Goal: Book appointment/travel/reservation

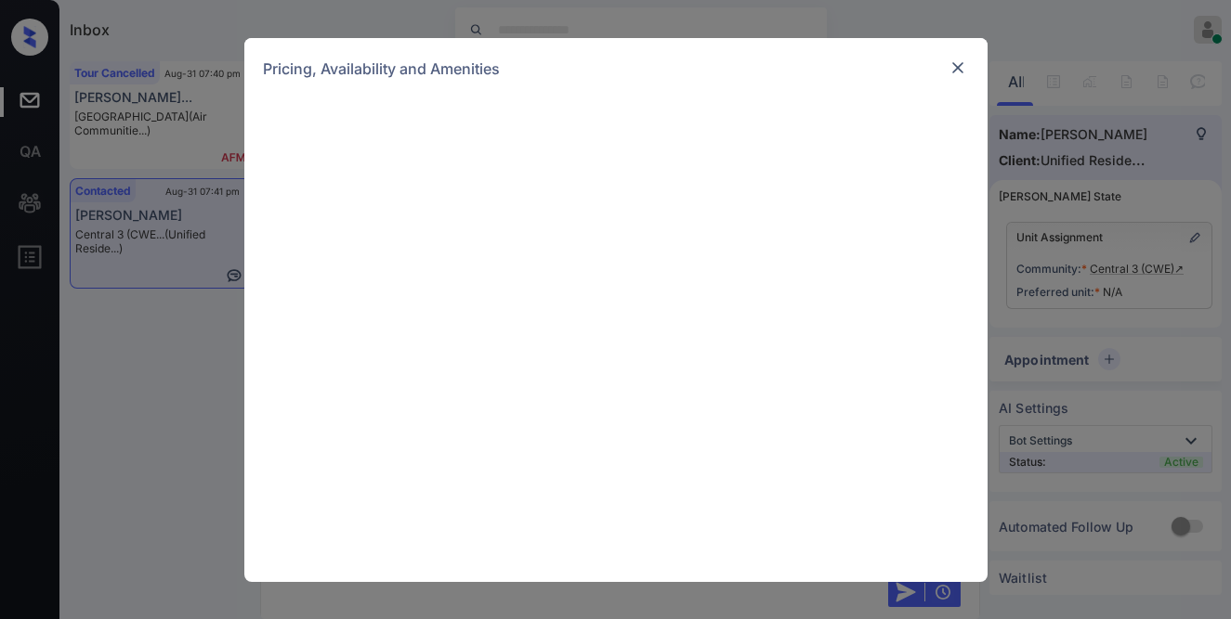
scroll to position [871, 0]
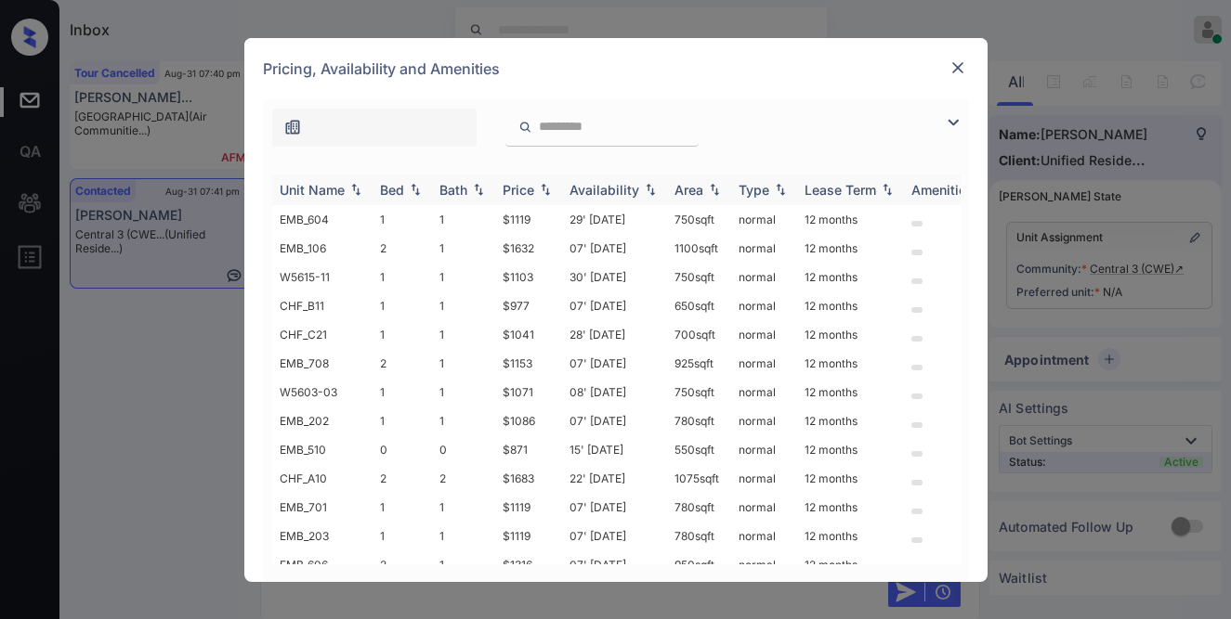
click at [550, 189] on img at bounding box center [545, 189] width 19 height 13
click at [550, 189] on img at bounding box center [545, 190] width 19 height 14
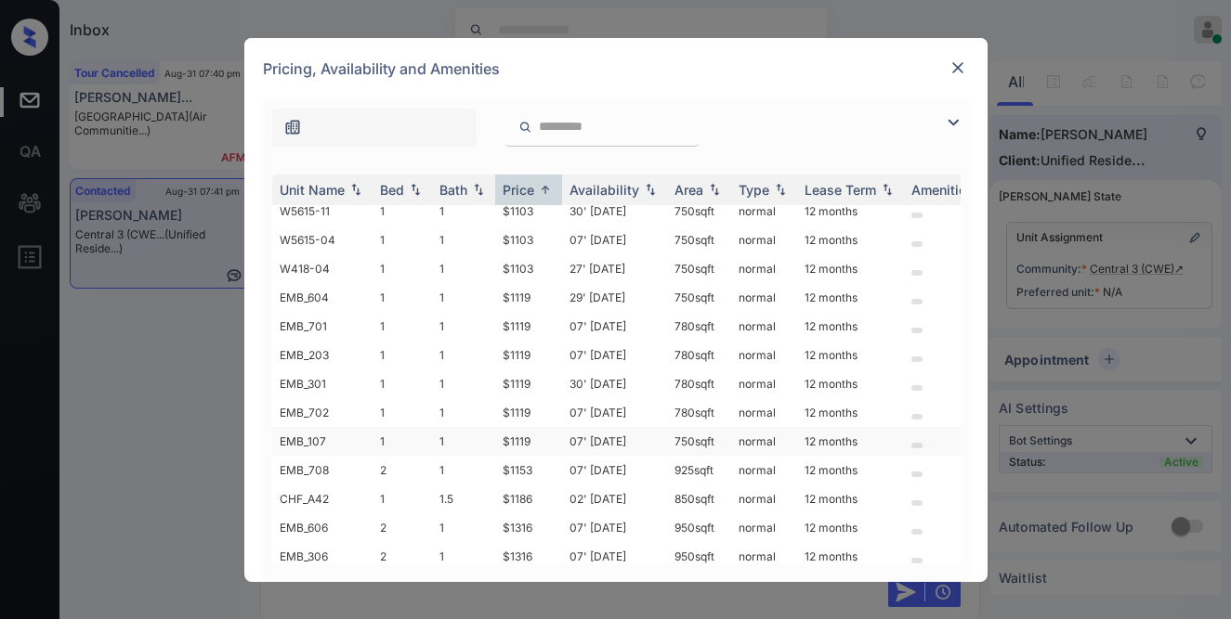
scroll to position [347, 0]
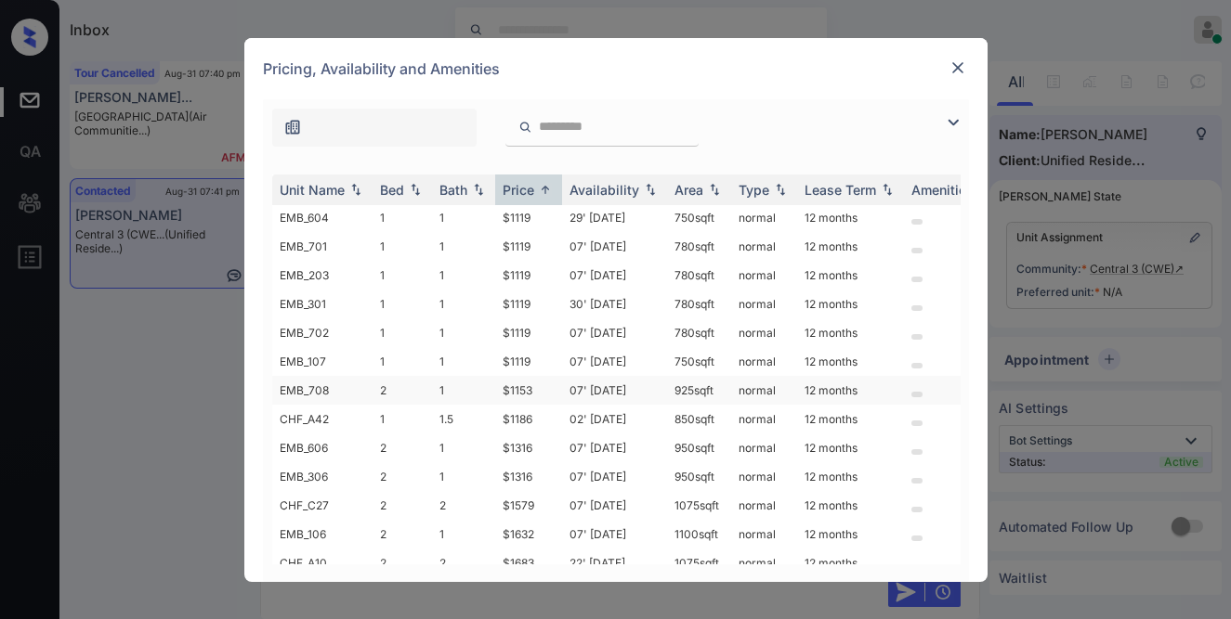
click at [529, 378] on td "$1153" at bounding box center [528, 390] width 67 height 29
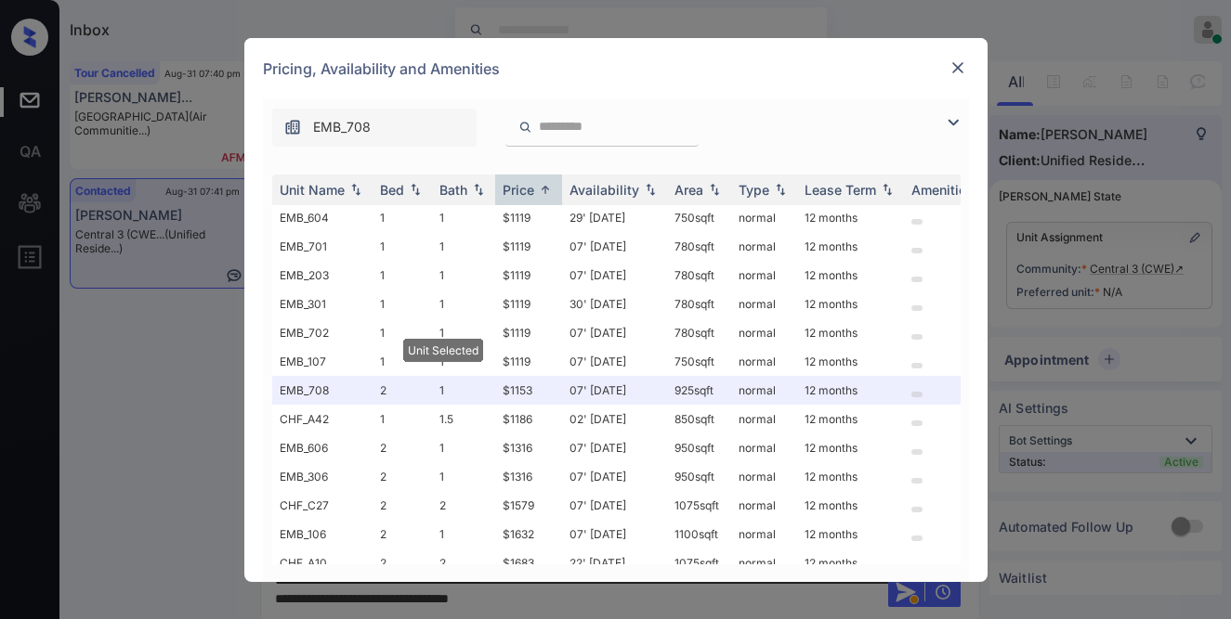
click at [951, 66] on img at bounding box center [957, 68] width 19 height 19
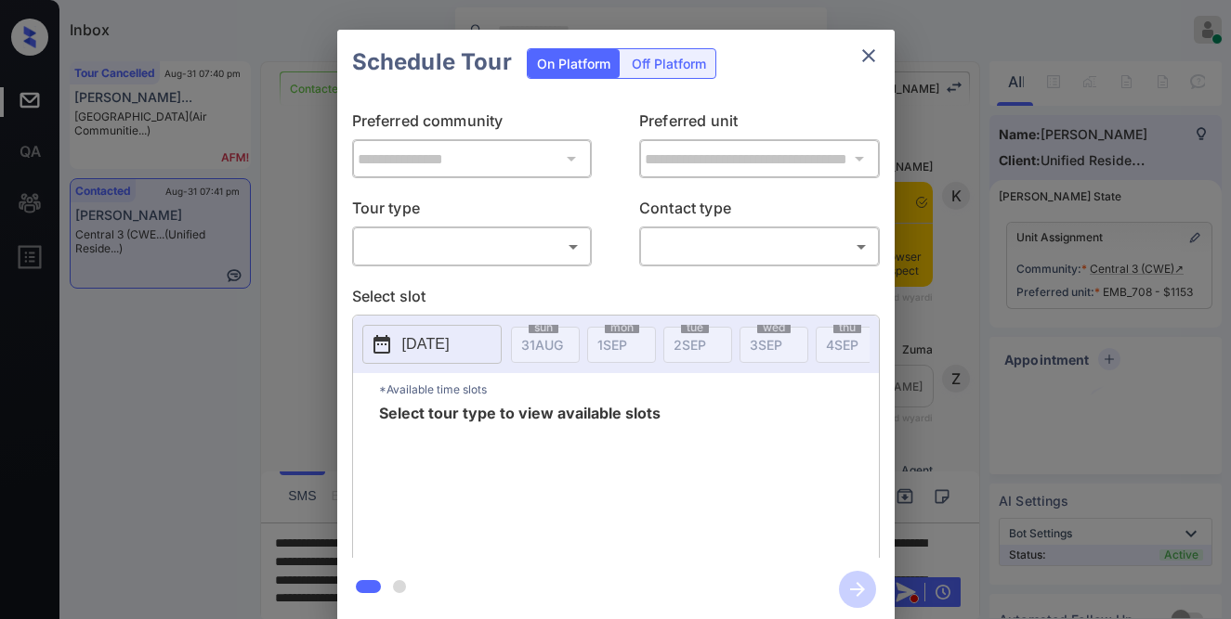
click at [554, 242] on body "Inbox [PERSON_NAME] Online Set yourself offline Set yourself on break Profile S…" at bounding box center [615, 309] width 1231 height 619
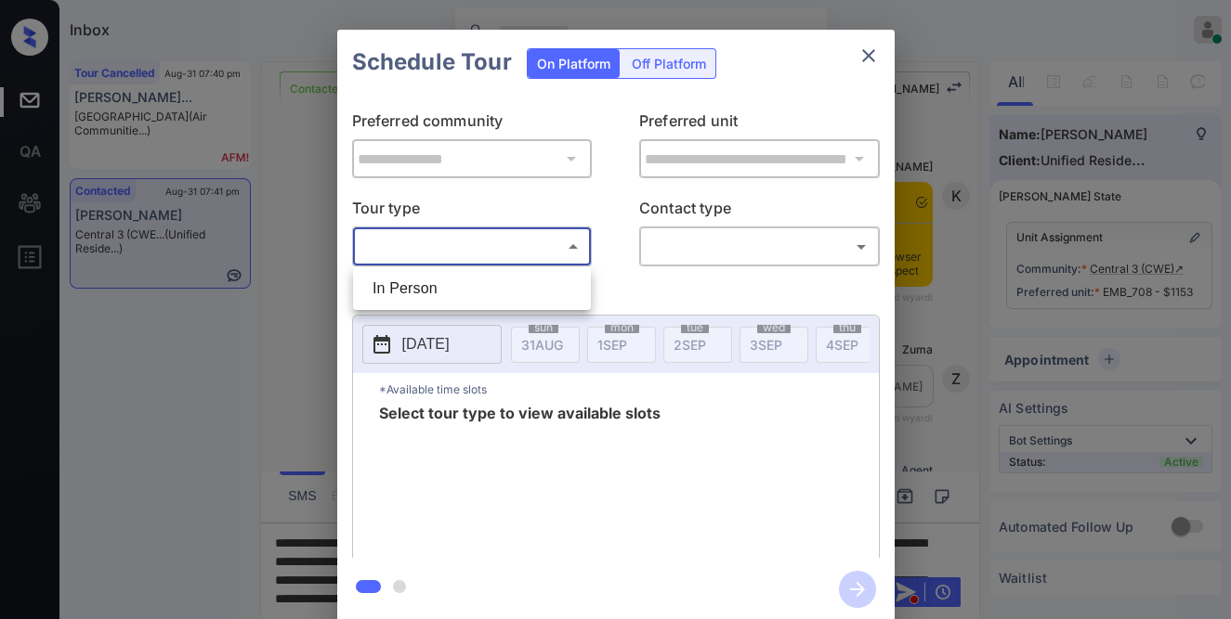
scroll to position [871, 0]
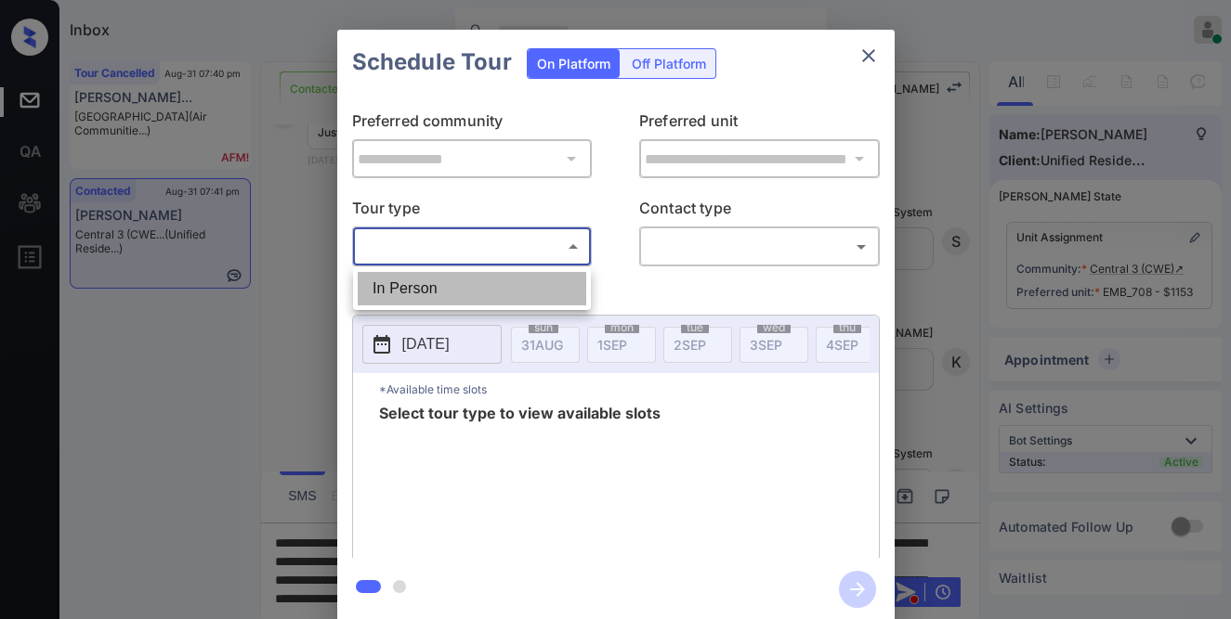
click at [554, 285] on li "In Person" at bounding box center [472, 288] width 228 height 33
type input "********"
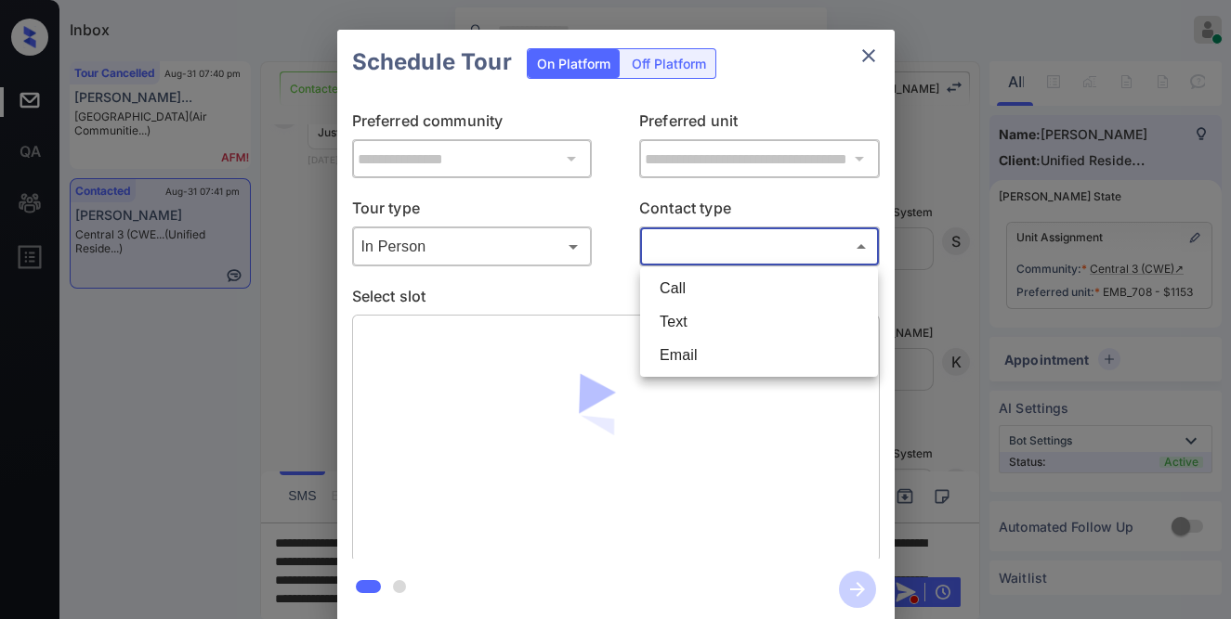
click at [675, 251] on body "Inbox [PERSON_NAME] Online Set yourself offline Set yourself on break Profile S…" at bounding box center [615, 309] width 1231 height 619
drag, startPoint x: 674, startPoint y: 299, endPoint x: 676, endPoint y: 314, distance: 15.0
click at [676, 314] on ul "Call Text Email" at bounding box center [759, 322] width 238 height 110
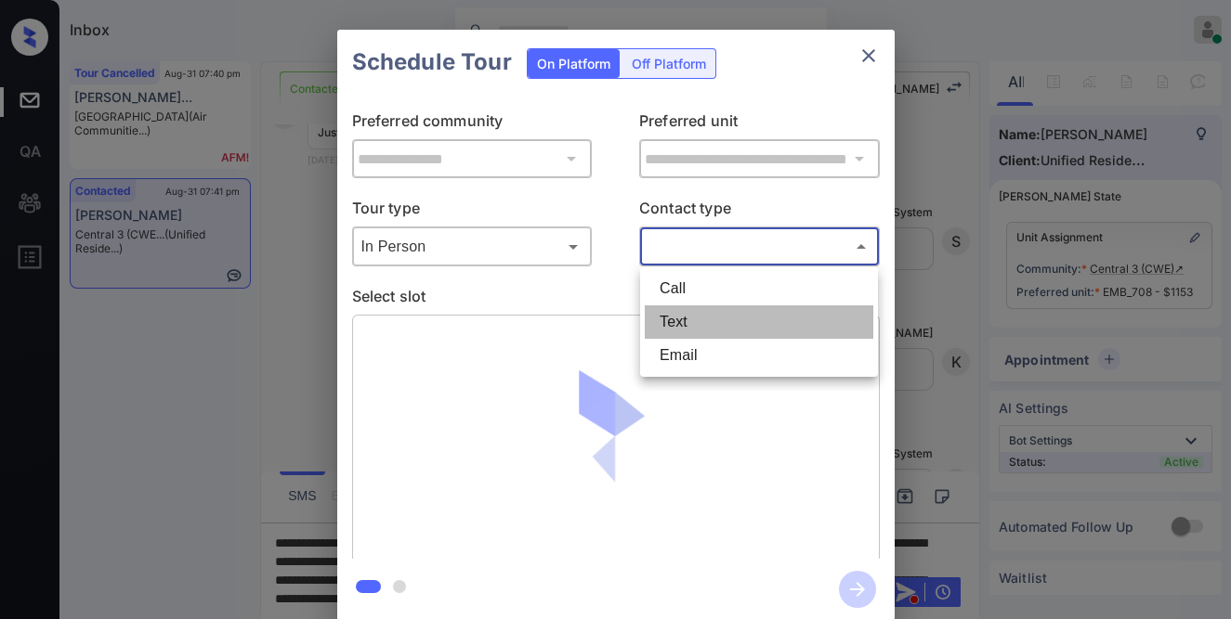
drag, startPoint x: 676, startPoint y: 314, endPoint x: 666, endPoint y: 321, distance: 12.6
click at [677, 315] on li "Text" at bounding box center [759, 322] width 228 height 33
type input "****"
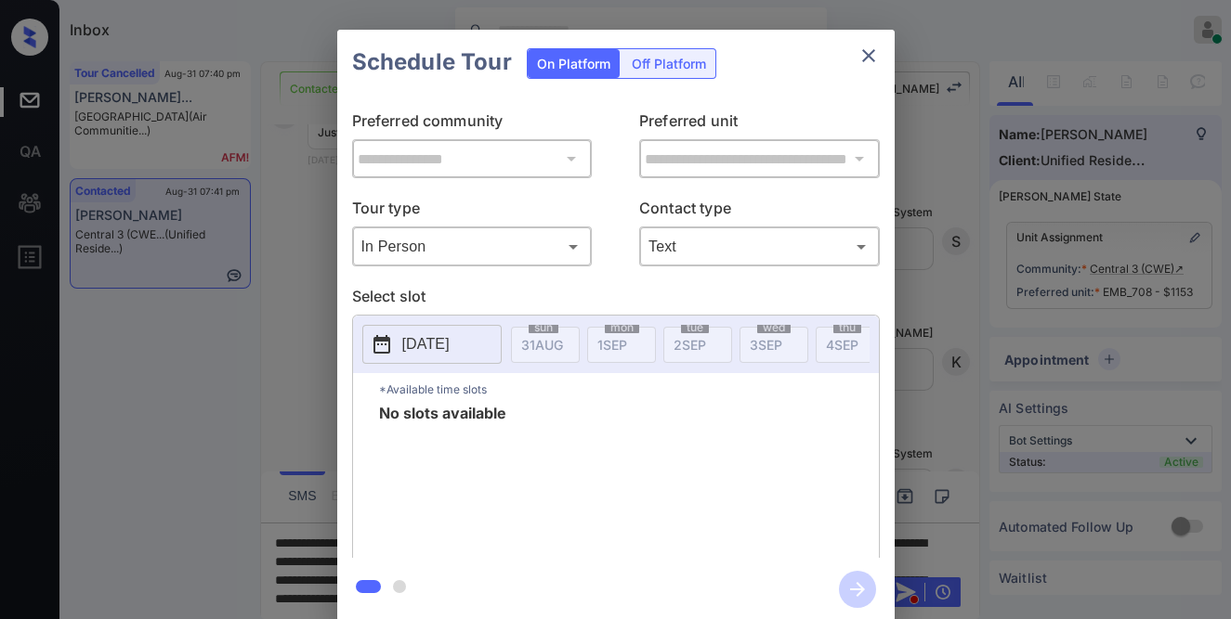
click at [481, 346] on button "[DATE]" at bounding box center [431, 344] width 139 height 39
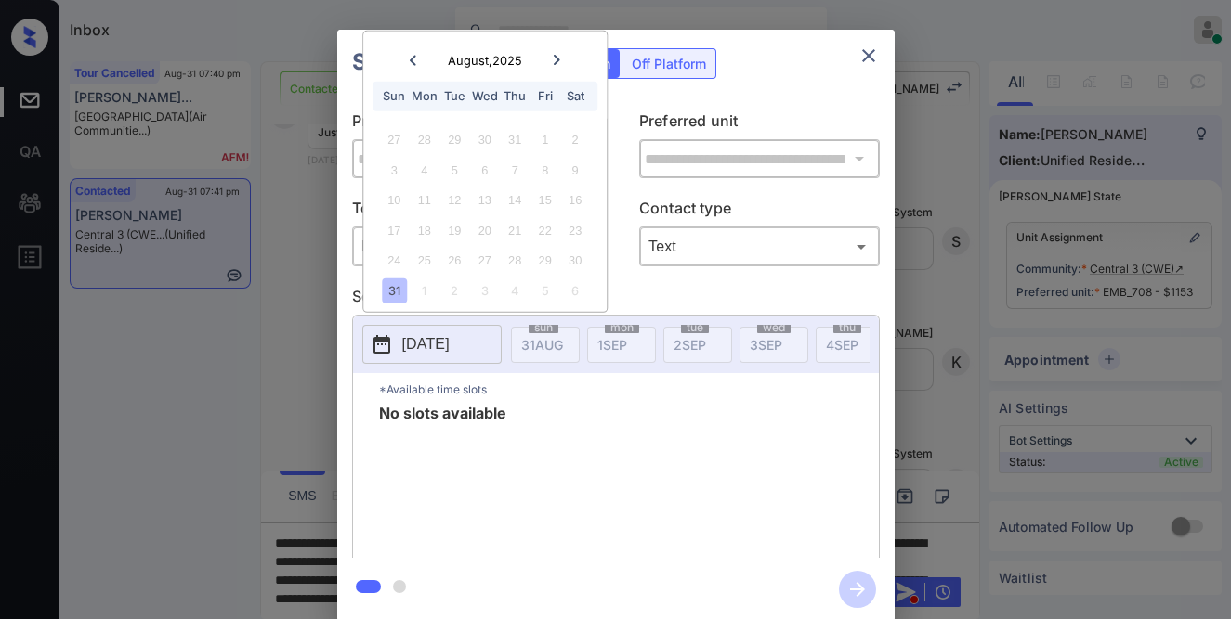
click at [554, 59] on icon at bounding box center [556, 60] width 11 height 11
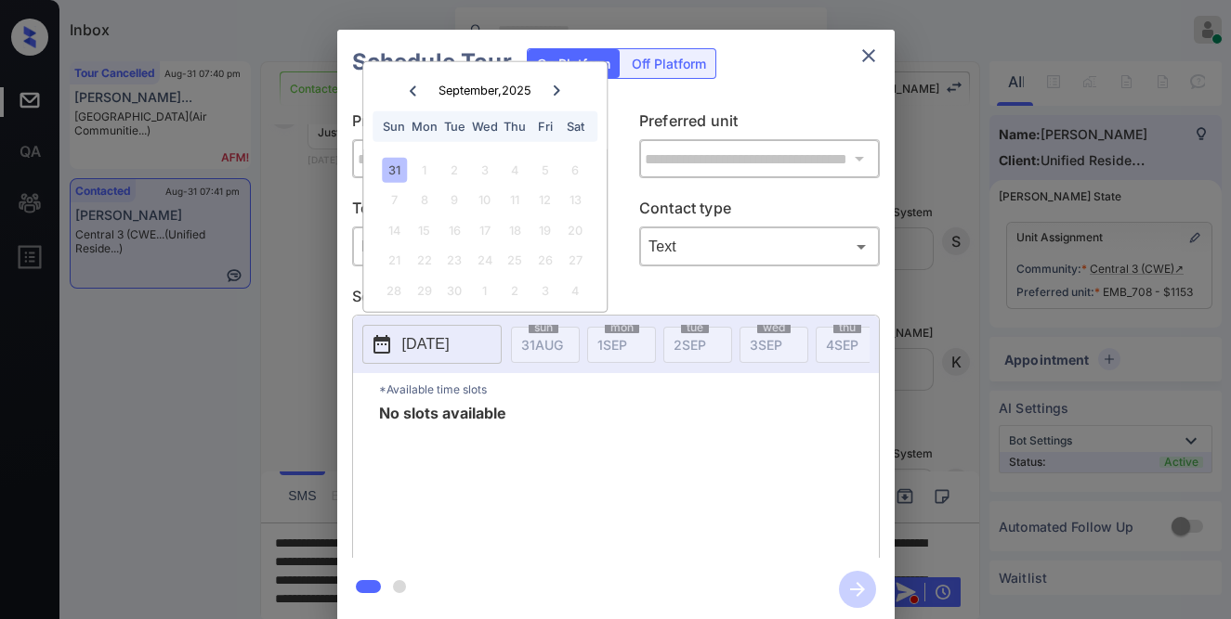
click at [857, 49] on icon "close" at bounding box center [868, 56] width 22 height 22
